Goal: Task Accomplishment & Management: Use online tool/utility

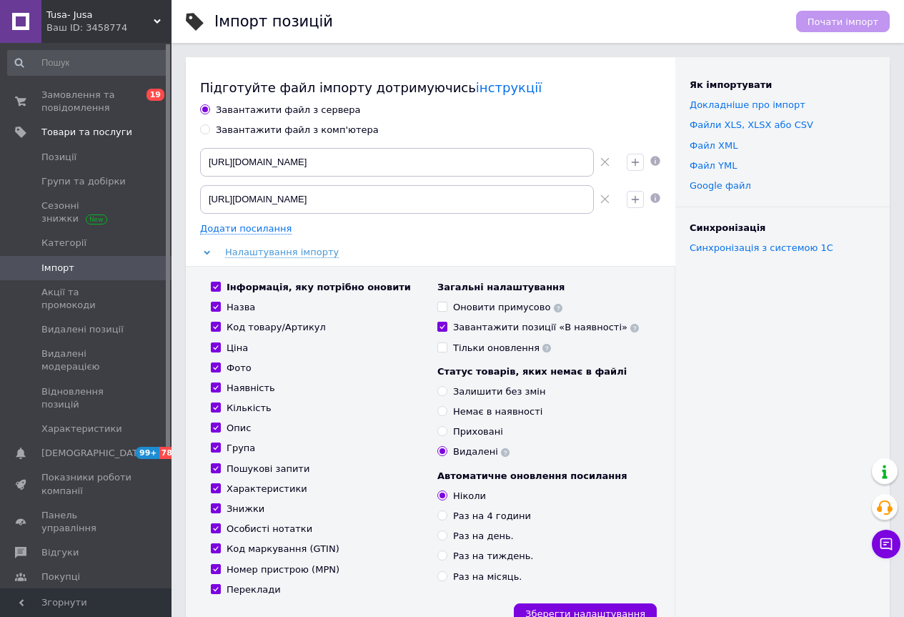
scroll to position [572, 0]
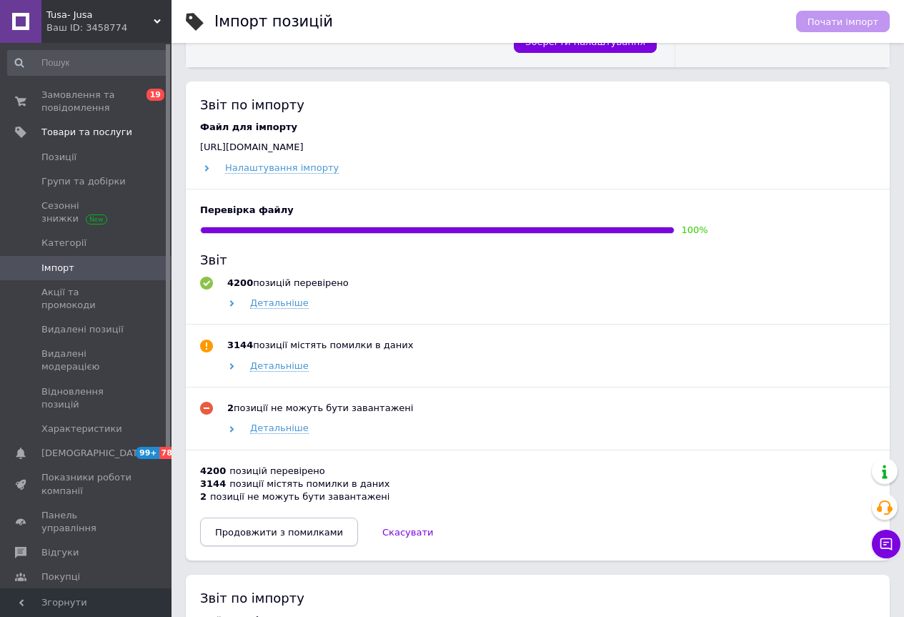
click at [294, 532] on span "Продовжити з помилками" at bounding box center [279, 532] width 128 height 11
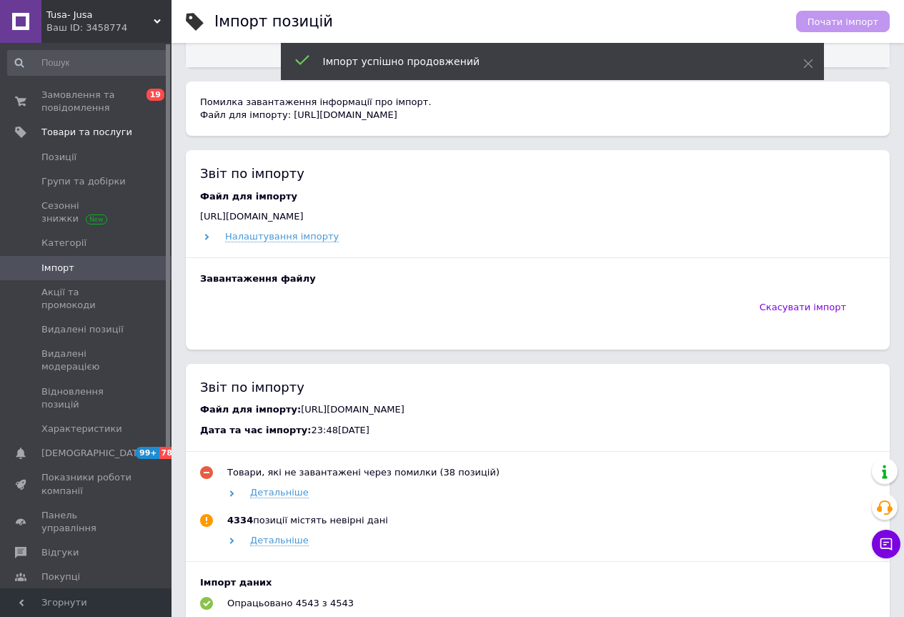
drag, startPoint x: 138, startPoint y: 13, endPoint x: 123, endPoint y: 70, distance: 59.1
click at [136, 14] on span "Tusa- Jusa" at bounding box center [99, 15] width 107 height 13
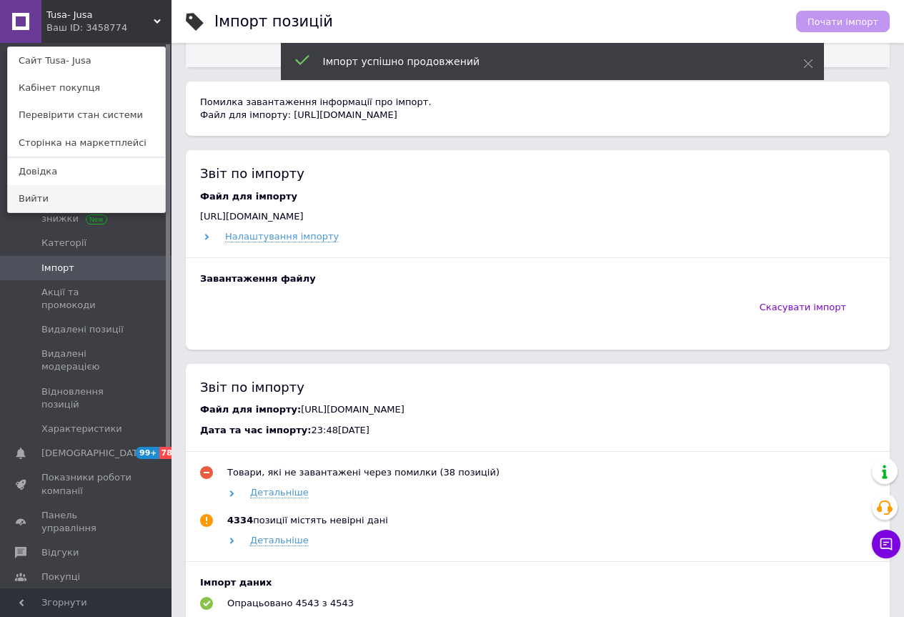
click at [84, 198] on link "Вийти" at bounding box center [86, 198] width 157 height 27
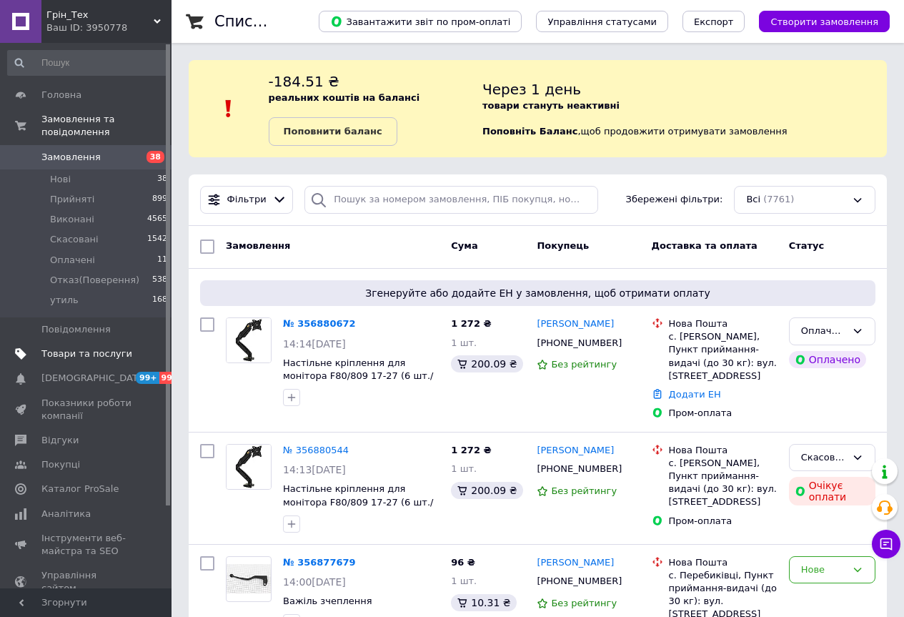
click at [111, 347] on span "Товари та послуги" at bounding box center [86, 353] width 91 height 13
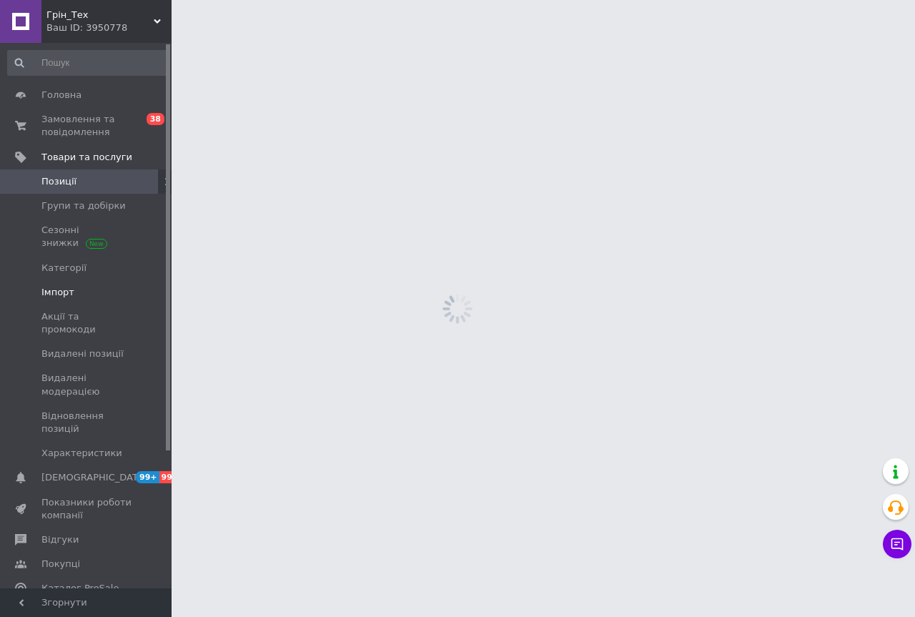
click at [61, 294] on span "Імпорт" at bounding box center [57, 292] width 33 height 13
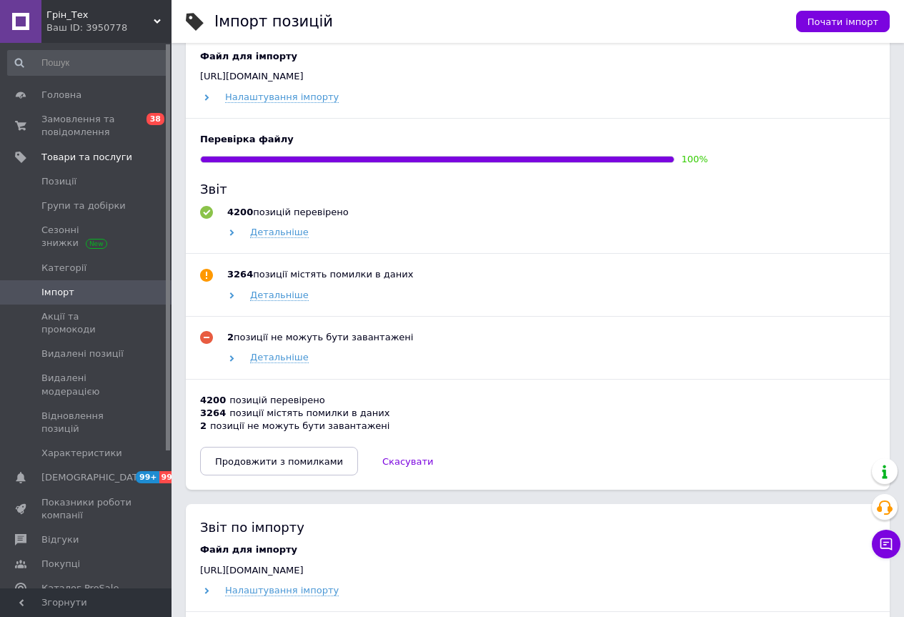
scroll to position [643, 0]
click at [285, 457] on span "Продовжити з помилками" at bounding box center [279, 460] width 128 height 11
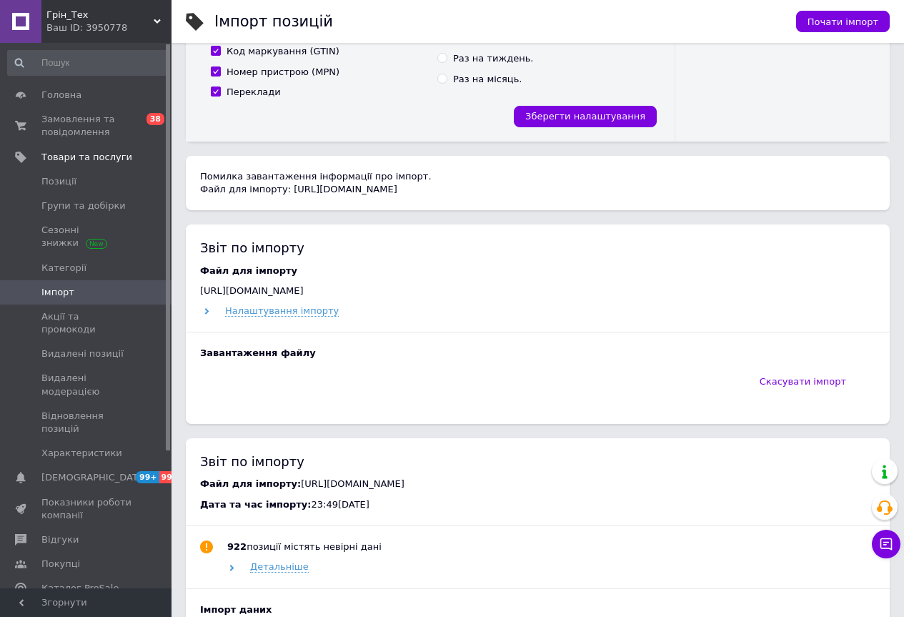
scroll to position [437, 0]
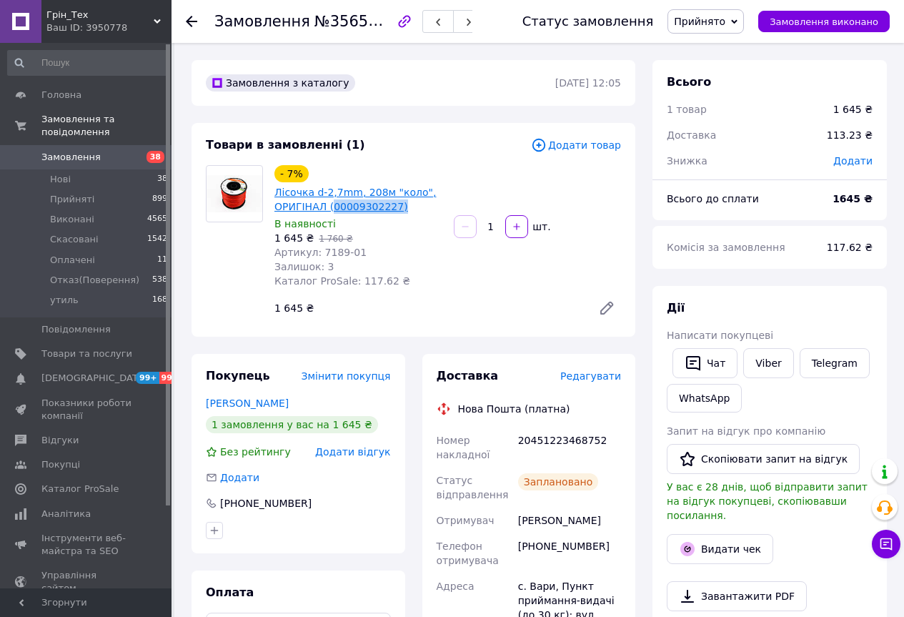
drag, startPoint x: 385, startPoint y: 199, endPoint x: 330, endPoint y: 208, distance: 55.0
click at [330, 208] on span "Лісочка d-2,7mm, 208м "коло", ОРИГІНАЛ (00009302227)" at bounding box center [358, 199] width 168 height 29
copy link "00009302227)"
